Goal: Task Accomplishment & Management: Use online tool/utility

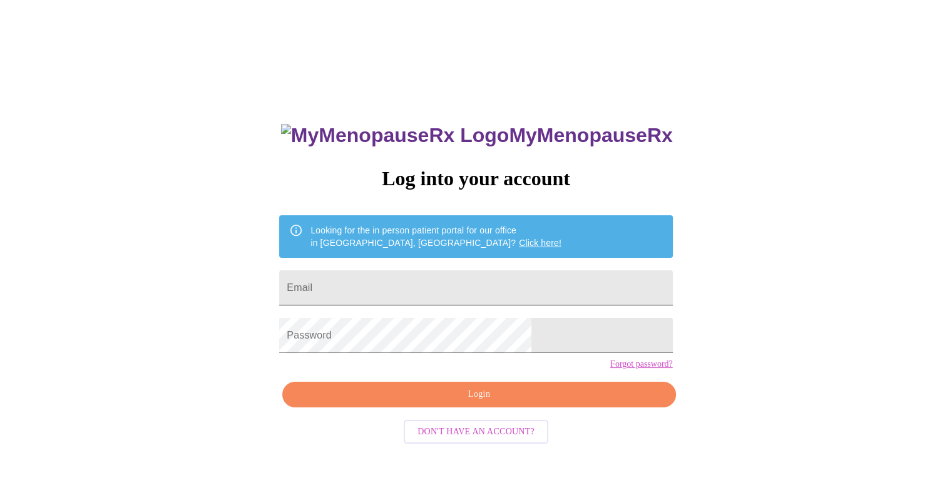
click at [380, 289] on input "Email" at bounding box center [475, 287] width 393 height 35
type input "[EMAIL_ADDRESS][DOMAIN_NAME]"
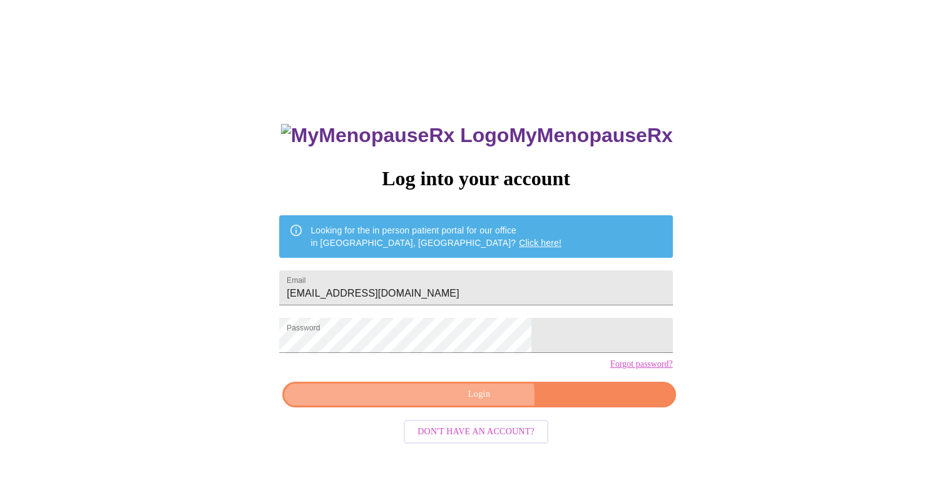
click at [471, 402] on span "Login" at bounding box center [479, 395] width 364 height 16
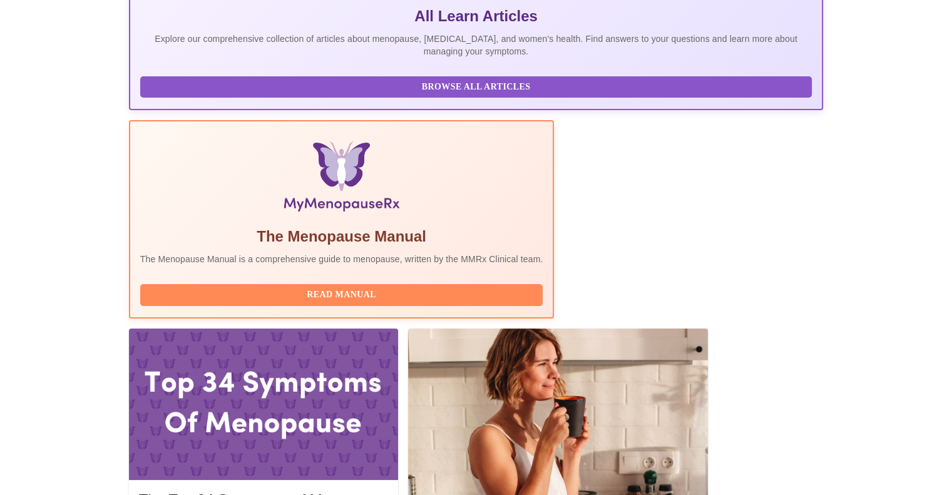
scroll to position [305, 0]
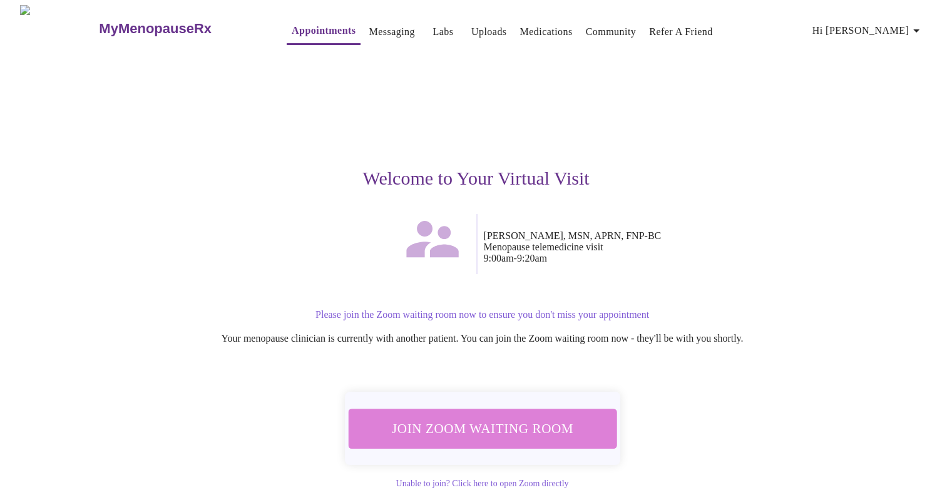
click at [518, 424] on span "Join Zoom Waiting Room" at bounding box center [481, 428] width 235 height 23
